Goal: Use online tool/utility: Utilize a website feature to perform a specific function

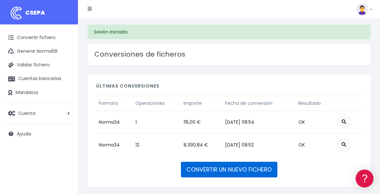
click at [222, 172] on link "CONVERTIR UN NUEVO FICHERO" at bounding box center [229, 169] width 96 height 16
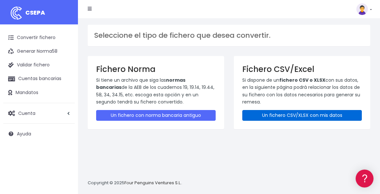
click at [287, 114] on link "Un fichero CSV/XLSX con mis datos" at bounding box center [302, 115] width 120 height 11
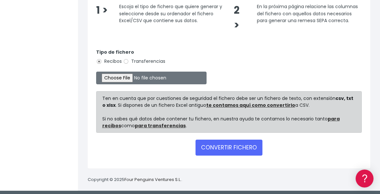
scroll to position [162, 0]
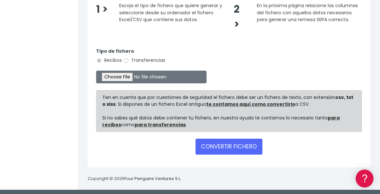
click at [144, 61] on label "Transferencias" at bounding box center [144, 60] width 42 height 7
click at [129, 61] on input "Transferencias" at bounding box center [126, 61] width 6 height 6
radio input "true"
click at [127, 75] on input "file" at bounding box center [151, 76] width 110 height 13
type input "C:\fakepath\Plantilla 0535 17-09-2025.csv"
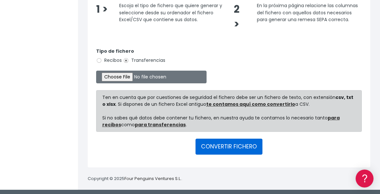
click at [226, 146] on button "CONVERTIR FICHERO" at bounding box center [229, 146] width 67 height 16
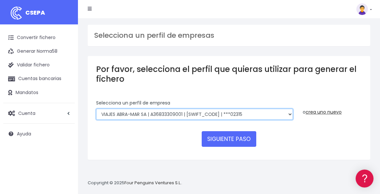
click at [180, 113] on select "WORLD2MEET,S.L.U | b62880992 | BSABESBBXXX | ***97721 World 2 Meet SLU | B62880…" at bounding box center [194, 114] width 197 height 11
click at [178, 112] on select "WORLD2MEET,S.L.U | b62880992 | BSABESBBXXX | ***97721 World 2 Meet SLU | B62880…" at bounding box center [194, 114] width 197 height 11
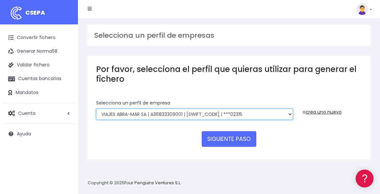
click at [177, 111] on select "WORLD2MEET,S.L.U | b62880992 | BSABESBBXXX | ***97721 World 2 Meet SLU | B62880…" at bounding box center [194, 114] width 197 height 11
click at [244, 113] on select "WORLD2MEET,S.L.U | b62880992 | BSABESBBXXX | ***97721 World 2 Meet SLU | B62880…" at bounding box center [194, 114] width 197 height 11
select select "649"
click at [96, 109] on select "WORLD2MEET,S.L.U | b62880992 | BSABESBBXXX | ***97721 World 2 Meet SLU | B62880…" at bounding box center [194, 114] width 197 height 11
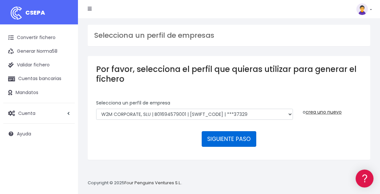
click at [244, 136] on button "SIGUIENTE PASO" at bounding box center [229, 139] width 55 height 16
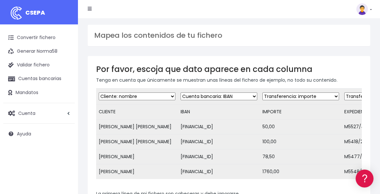
click at [141, 25] on div "Mapea los contenidos de tu fichero" at bounding box center [229, 35] width 283 height 21
click at [145, 32] on h3 "Mapea los contenidos de tu fichero" at bounding box center [229, 35] width 270 height 8
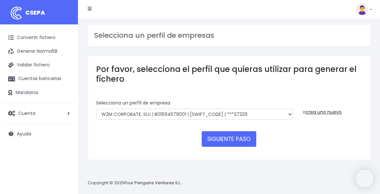
select select "649"
click at [157, 35] on h3 "Selecciona un perfil de empresas" at bounding box center [229, 35] width 270 height 8
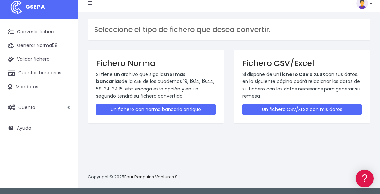
scroll to position [6, 0]
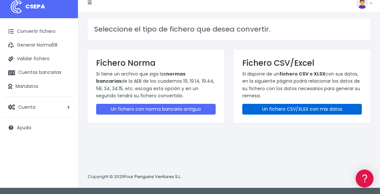
click at [291, 107] on link "Un fichero CSV/XLSX con mis datos" at bounding box center [302, 109] width 120 height 11
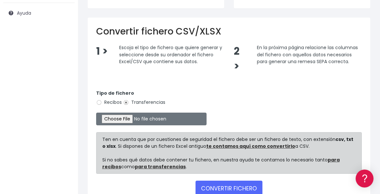
scroll to position [130, 0]
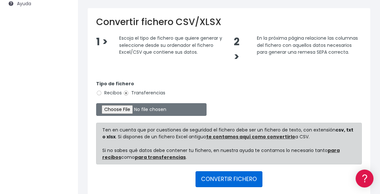
click at [226, 177] on button "CONVERTIR FICHERO" at bounding box center [229, 179] width 67 height 16
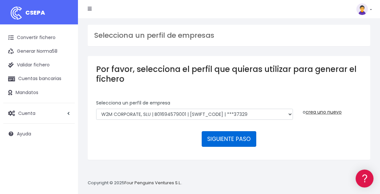
click at [241, 138] on button "SIGUIENTE PASO" at bounding box center [229, 139] width 55 height 16
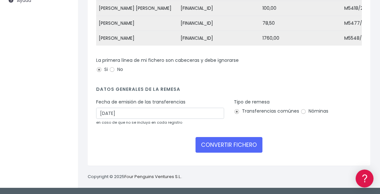
scroll to position [136, 0]
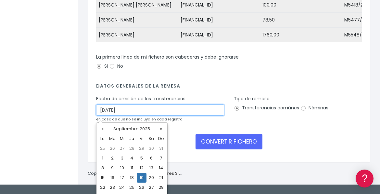
click at [102, 114] on input "19/09/2025" at bounding box center [160, 109] width 128 height 11
click at [104, 114] on input "19/09/2025" at bounding box center [160, 109] width 128 height 11
type input "17/09/2025"
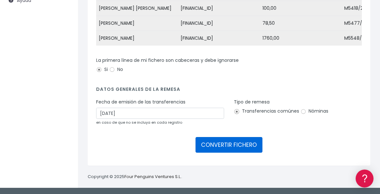
click at [248, 144] on button "CONVERTIR FICHERO" at bounding box center [229, 145] width 67 height 16
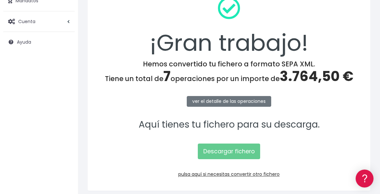
scroll to position [116, 0]
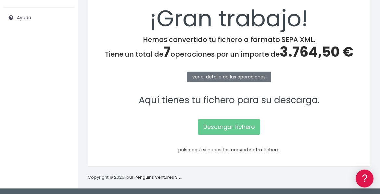
click at [213, 148] on link "pulsa aquí si necesitas convertir otro fichero" at bounding box center [228, 149] width 101 height 6
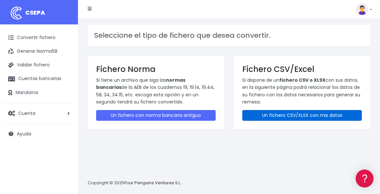
click at [275, 119] on link "Un fichero CSV/XLSX con mis datos" at bounding box center [302, 115] width 120 height 11
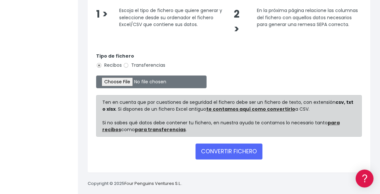
scroll to position [163, 0]
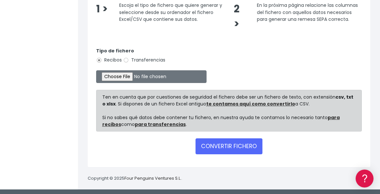
click at [134, 57] on label "Transferencias" at bounding box center [144, 60] width 42 height 7
click at [129, 57] on input "Transferencias" at bounding box center [126, 60] width 6 height 6
radio input "true"
click at [131, 75] on input "file" at bounding box center [151, 76] width 110 height 13
type input "C:\fakepath\Plantilla 0535 17-09-2025.csv"
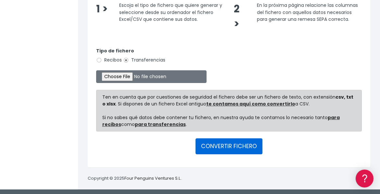
click at [223, 147] on button "CONVERTIR FICHERO" at bounding box center [229, 146] width 67 height 16
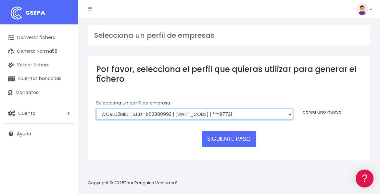
click at [189, 115] on select "WORLD2MEET,S.L.U | b62880992 | [SWIFT_CODE] | ***97721 World 2 Meet SLU | B6288…" at bounding box center [194, 114] width 197 height 11
select select "649"
click at [96, 109] on select "WORLD2MEET,S.L.U | b62880992 | [SWIFT_CODE] | ***97721 World 2 Meet SLU | B6288…" at bounding box center [194, 114] width 197 height 11
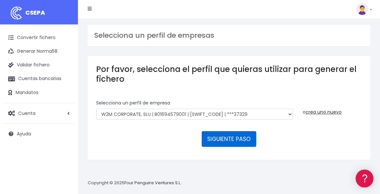
click at [247, 140] on button "SIGUIENTE PASO" at bounding box center [229, 139] width 55 height 16
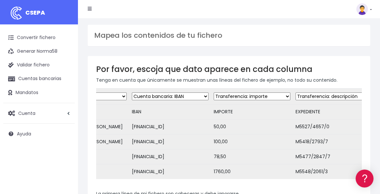
scroll to position [0, 56]
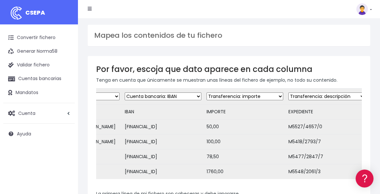
click at [257, 97] on select "Desechar campo Cliente: nombre Cliente: DNI Cliente: Email Cliente: referencia …" at bounding box center [245, 96] width 77 height 8
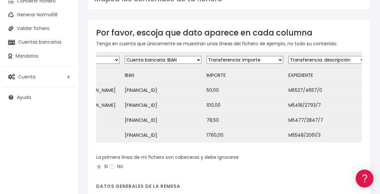
scroll to position [32, 0]
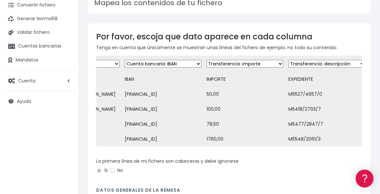
click at [258, 66] on select "Desechar campo Cliente: nombre Cliente: DNI Cliente: Email Cliente: referencia …" at bounding box center [245, 64] width 77 height 8
click at [207, 60] on select "Desechar campo Cliente: nombre Cliente: DNI Cliente: Email Cliente: referencia …" at bounding box center [245, 64] width 77 height 8
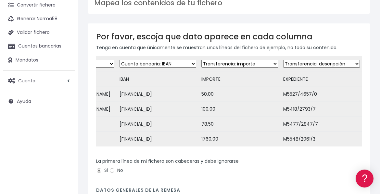
click at [331, 64] on select "Desechar campo Cliente: nombre Cliente: DNI Cliente: Email Cliente: referencia …" at bounding box center [321, 64] width 77 height 8
click at [330, 62] on select "Desechar campo Cliente: nombre Cliente: DNI Cliente: Email Cliente: referencia …" at bounding box center [321, 64] width 77 height 8
click at [344, 64] on select "Desechar campo Cliente: nombre Cliente: DNI Cliente: Email Cliente: referencia …" at bounding box center [321, 64] width 77 height 8
click at [283, 60] on select "Desechar campo Cliente: nombre Cliente: DNI Cliente: Email Cliente: referencia …" at bounding box center [321, 64] width 77 height 8
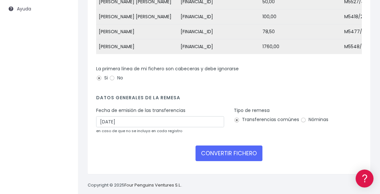
scroll to position [130, 0]
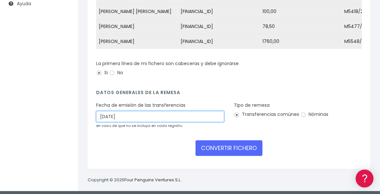
click at [103, 118] on input "19/09/2025" at bounding box center [160, 116] width 128 height 11
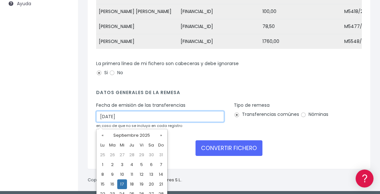
type input "17/09/2025"
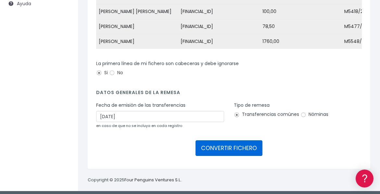
click at [235, 150] on button "CONVERTIR FICHERO" at bounding box center [229, 148] width 67 height 16
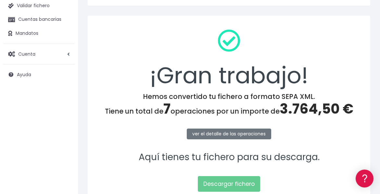
scroll to position [65, 0]
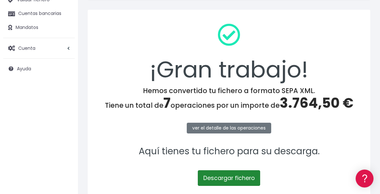
click at [242, 183] on link "Descargar fichero" at bounding box center [229, 178] width 62 height 16
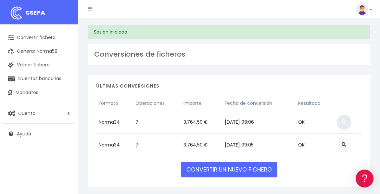
click at [344, 121] on link at bounding box center [344, 122] width 15 height 15
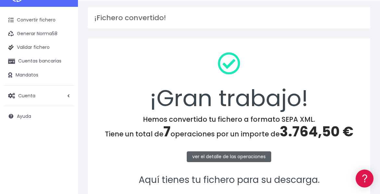
scroll to position [32, 0]
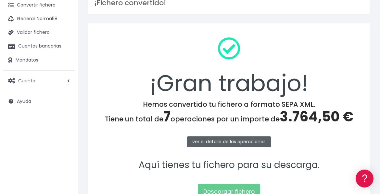
click at [247, 140] on link "ver el detalle de las operaciones" at bounding box center [229, 141] width 84 height 11
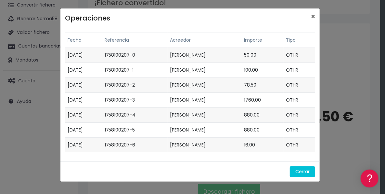
click at [351, 50] on div "Operaciones × Fecha Referencia Acreedor Importe Tipo [DATE] 1758100207-0 [PERSO…" at bounding box center [192, 97] width 385 height 194
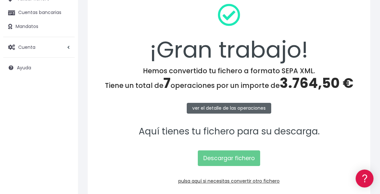
scroll to position [65, 0]
